Goal: Task Accomplishment & Management: Use online tool/utility

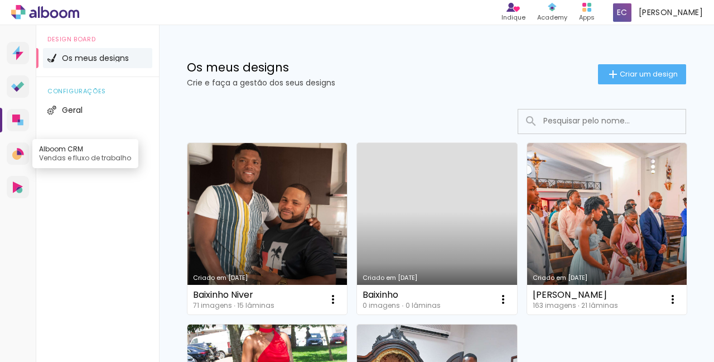
click at [24, 155] on link "Alboom CRM Vendas e fluxo de trabalho" at bounding box center [18, 153] width 22 height 22
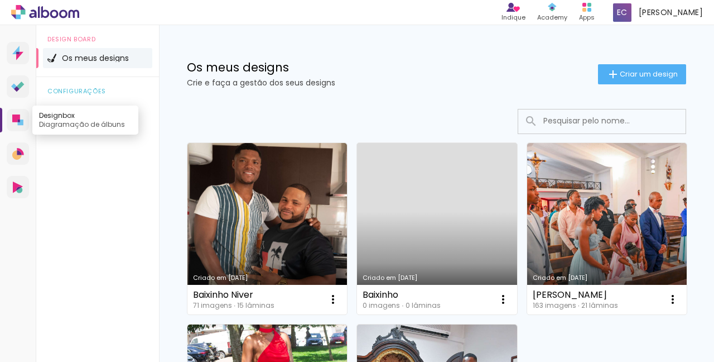
click at [18, 123] on icon at bounding box center [21, 122] width 6 height 6
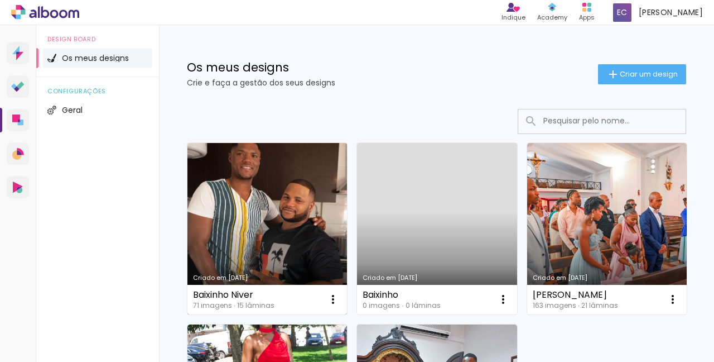
click at [305, 202] on link "Criado em [DATE]" at bounding box center [267, 228] width 160 height 171
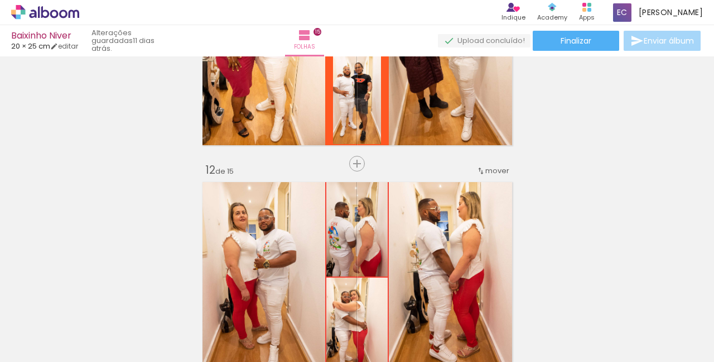
scroll to position [2270, 0]
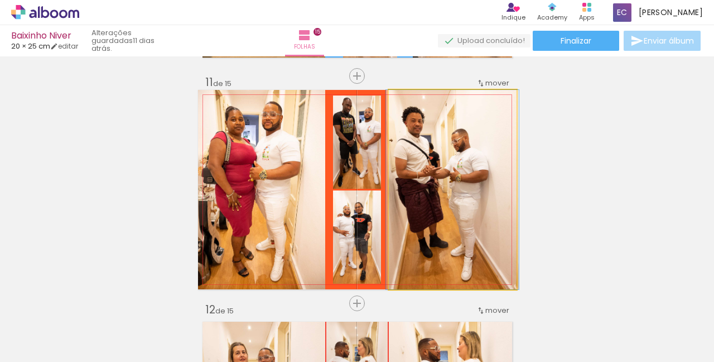
click at [400, 227] on quentale-photo at bounding box center [453, 189] width 128 height 199
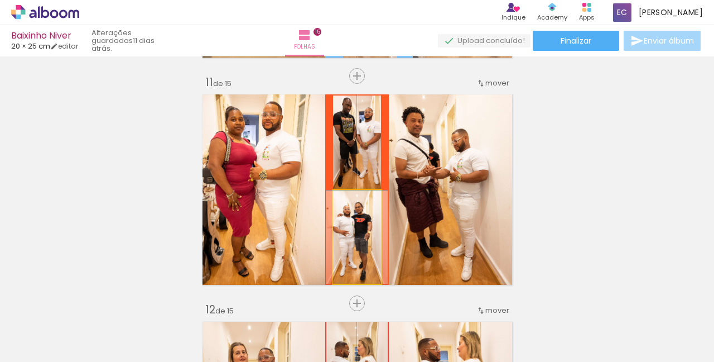
click at [345, 198] on div at bounding box center [354, 202] width 18 height 18
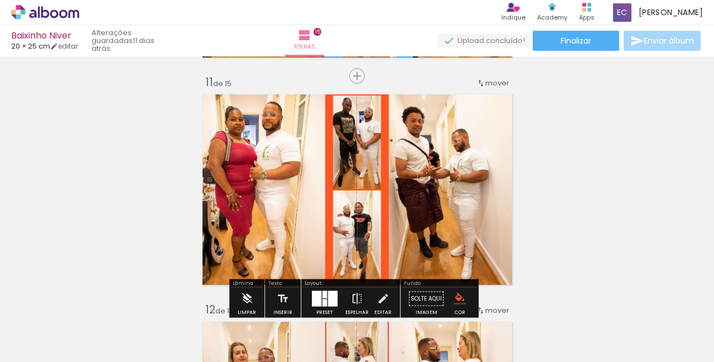
click at [357, 157] on quentale-photo at bounding box center [357, 141] width 48 height 93
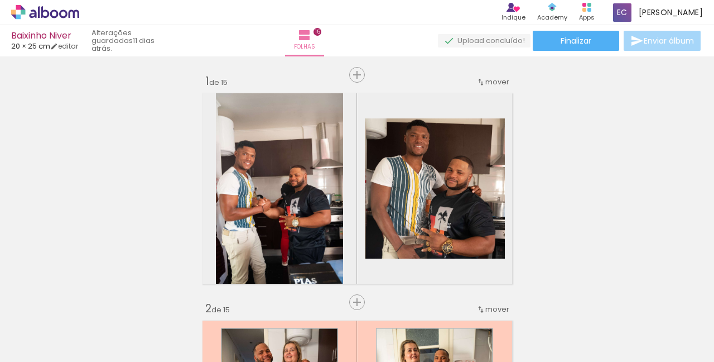
scroll to position [2270, 0]
